Goal: Find specific page/section: Find specific page/section

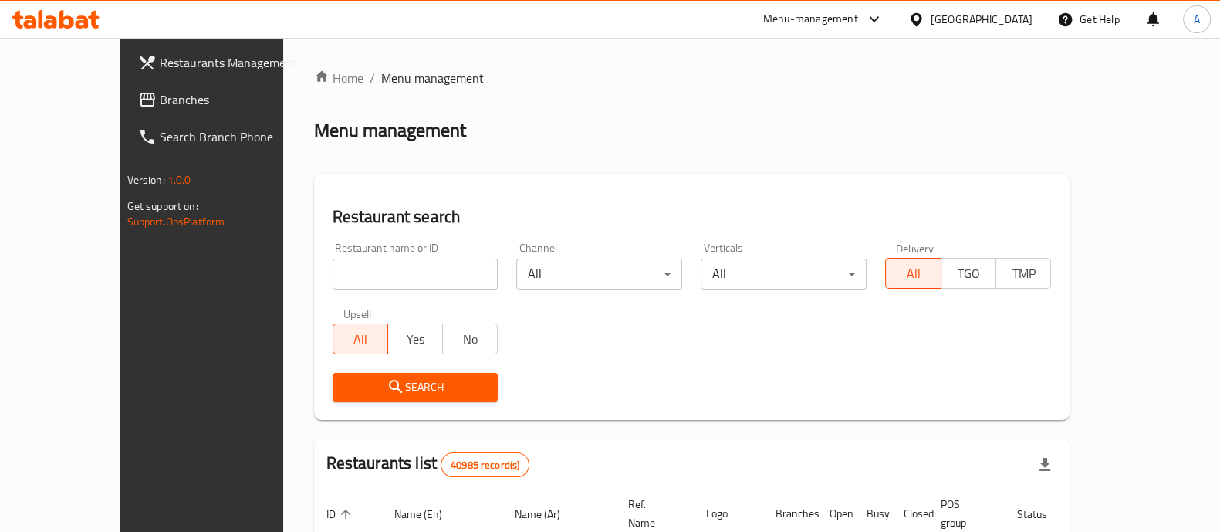
click at [343, 277] on input "search" at bounding box center [416, 273] width 166 height 31
type input "molo bro"
click button "Search" at bounding box center [416, 387] width 166 height 29
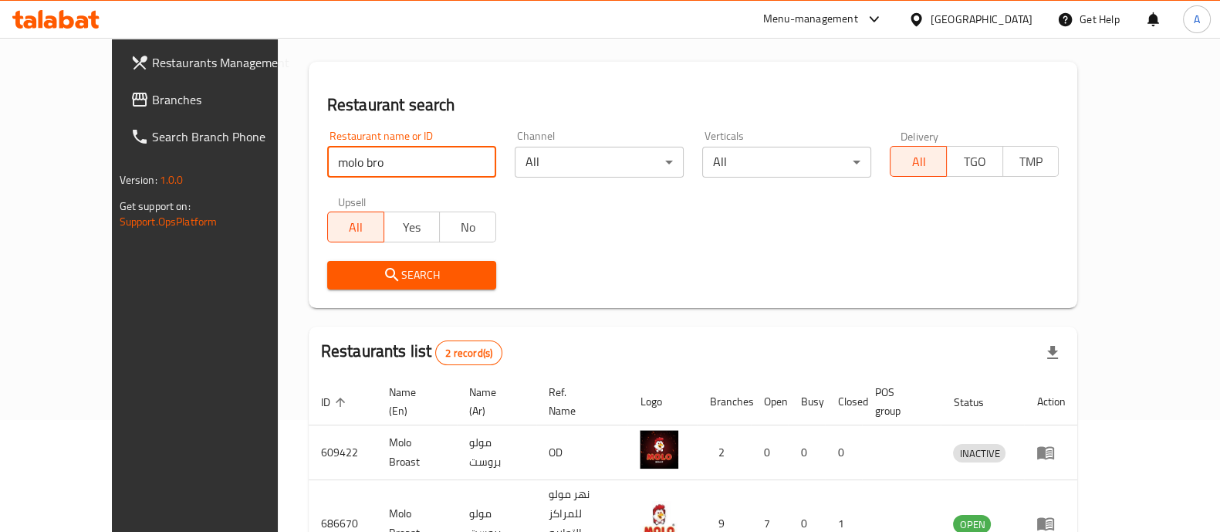
scroll to position [181, 0]
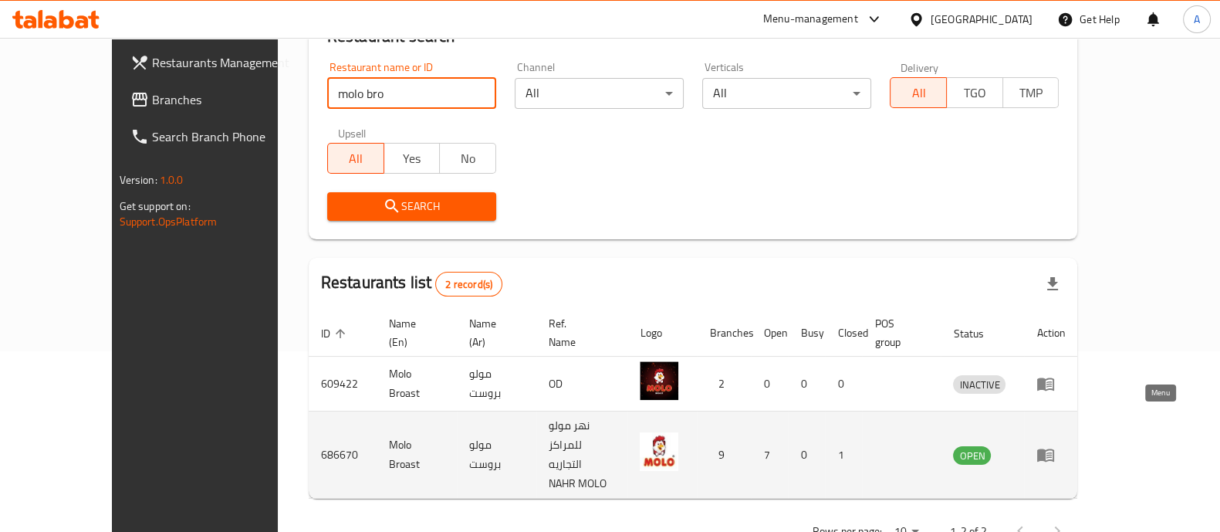
click at [1054, 449] on icon "enhanced table" at bounding box center [1045, 455] width 17 height 13
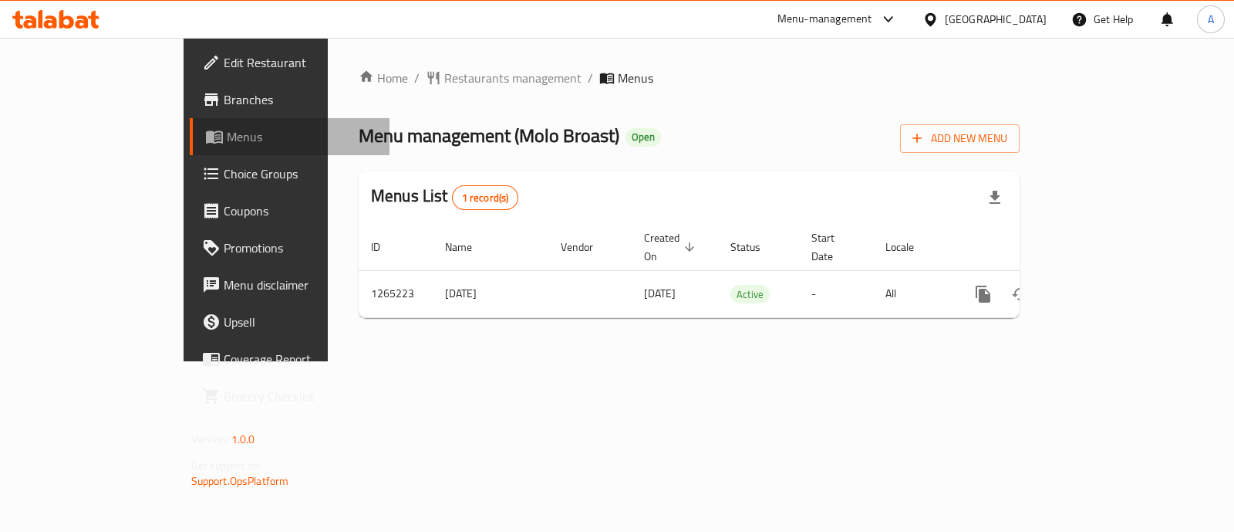
click at [227, 133] on span "Menus" at bounding box center [302, 136] width 150 height 19
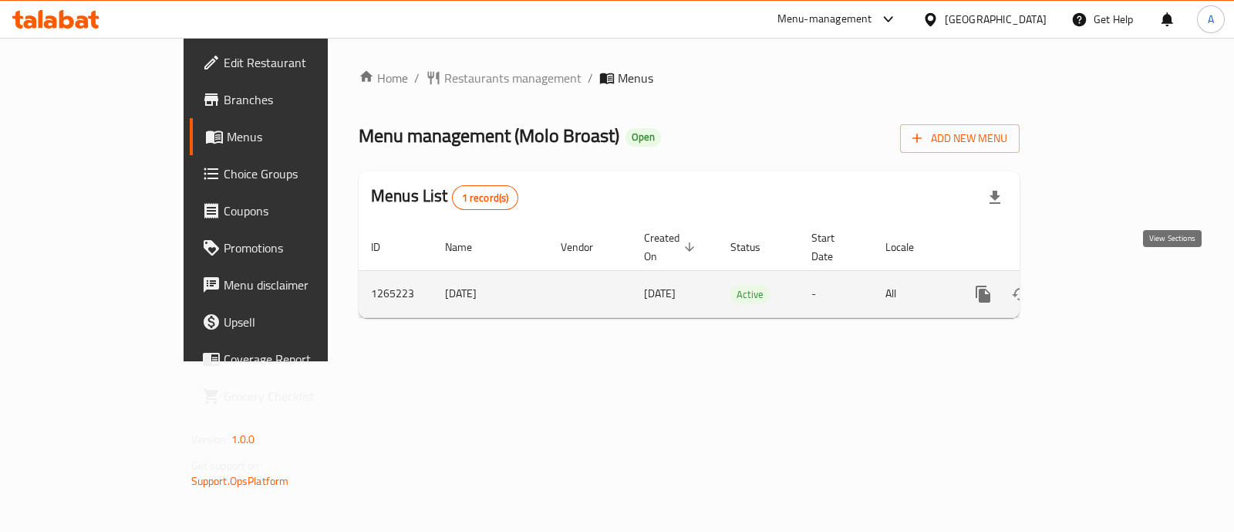
click at [1104, 285] on icon "enhanced table" at bounding box center [1095, 294] width 19 height 19
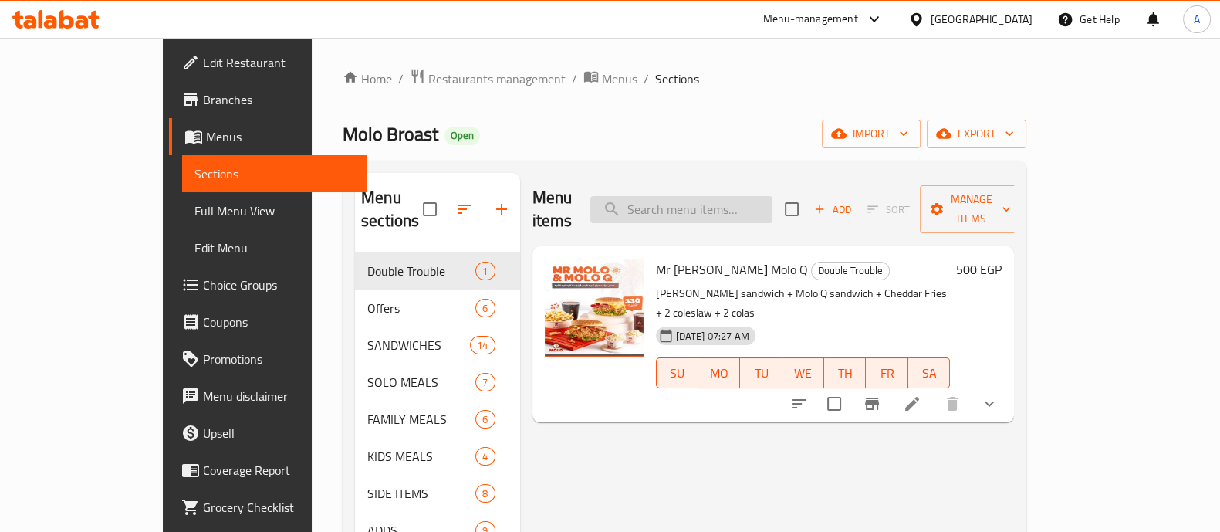
click at [690, 196] on input "search" at bounding box center [681, 209] width 182 height 27
click at [753, 199] on input "search" at bounding box center [681, 209] width 182 height 27
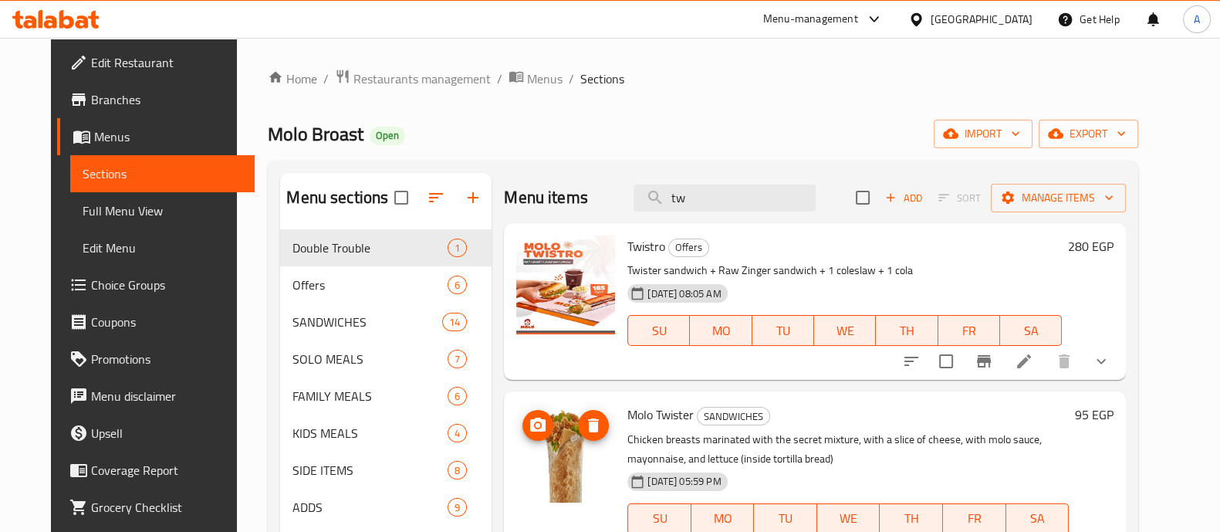
type input "tw"
click at [554, 474] on img at bounding box center [565, 453] width 99 height 99
